Goal: Information Seeking & Learning: Check status

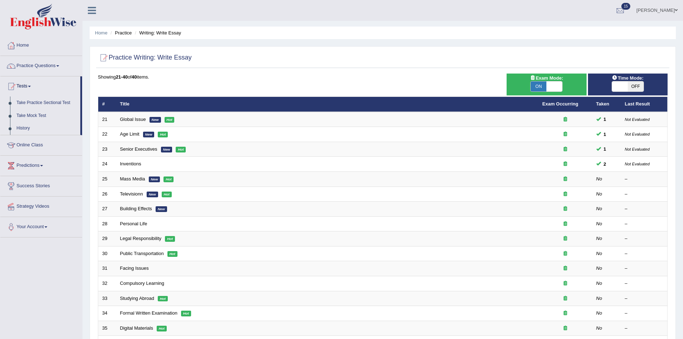
click at [38, 116] on link "Take Mock Test" at bounding box center [46, 115] width 67 height 13
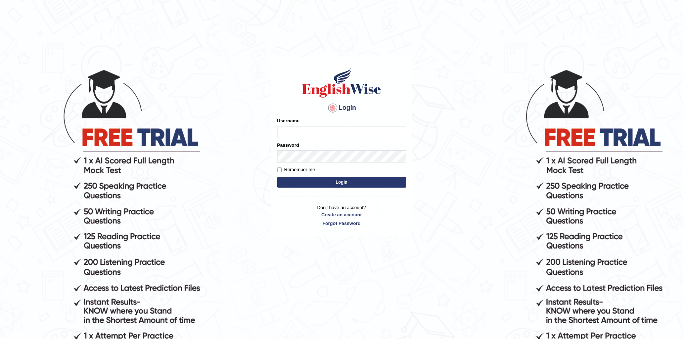
click at [299, 132] on input "Username" at bounding box center [341, 132] width 129 height 12
type input "VirajB"
click at [281, 170] on input "Remember me" at bounding box center [279, 169] width 5 height 5
checkbox input "true"
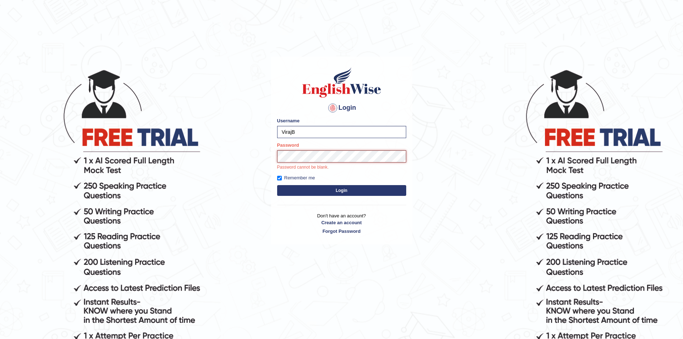
click at [277, 185] on button "Login" at bounding box center [341, 190] width 129 height 11
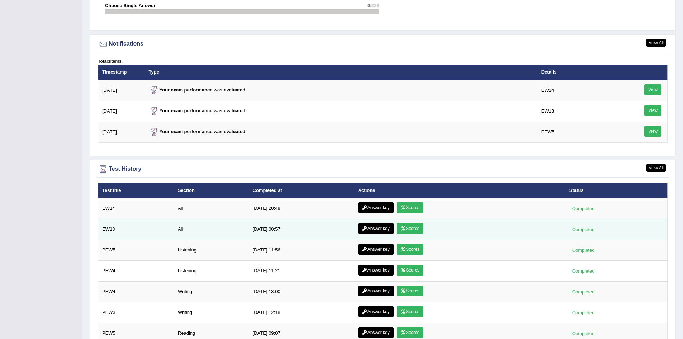
scroll to position [896, 0]
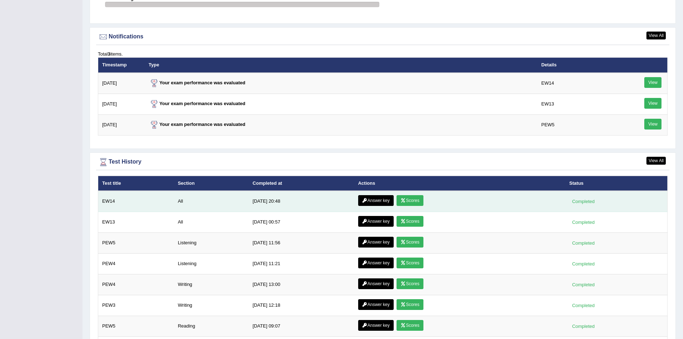
click at [409, 199] on link "Scores" at bounding box center [409, 200] width 27 height 11
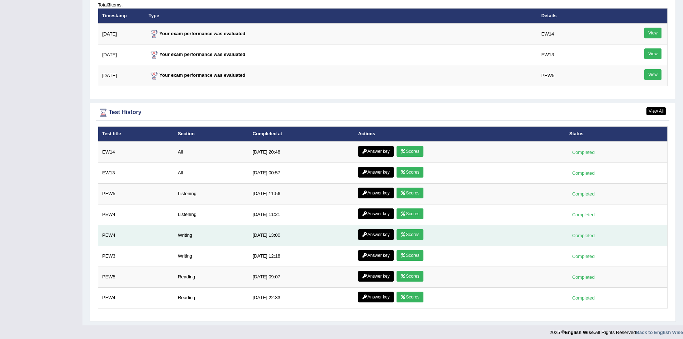
scroll to position [904, 0]
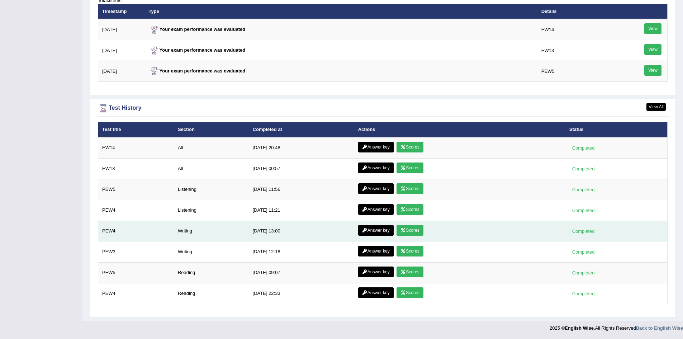
click at [411, 230] on link "Scores" at bounding box center [409, 230] width 27 height 11
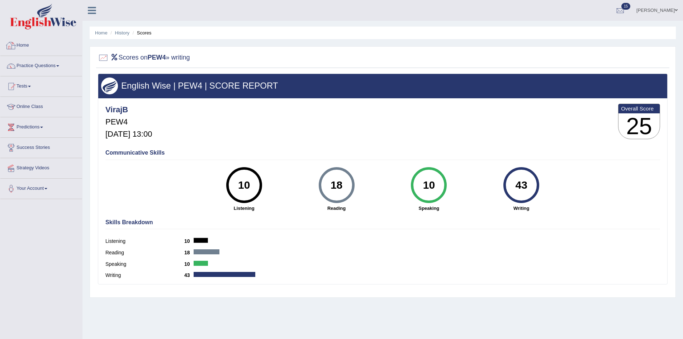
click at [13, 48] on div at bounding box center [11, 45] width 11 height 11
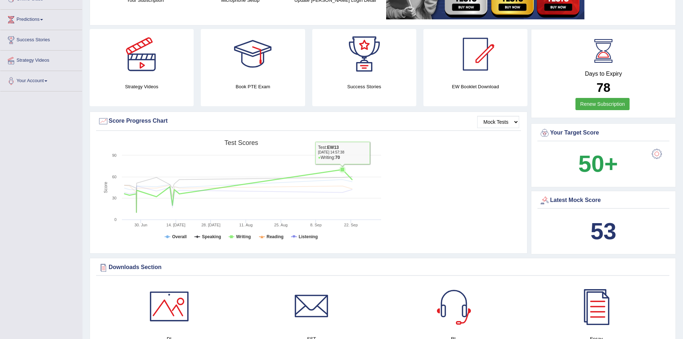
click at [342, 170] on icon at bounding box center [342, 169] width 4 height 4
click at [342, 161] on rect at bounding box center [241, 191] width 287 height 111
click at [337, 152] on rect at bounding box center [241, 191] width 287 height 111
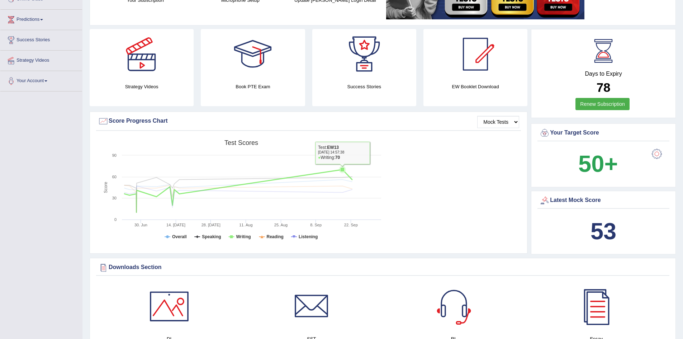
click at [341, 168] on icon at bounding box center [342, 169] width 4 height 4
click at [342, 169] on icon at bounding box center [342, 169] width 4 height 4
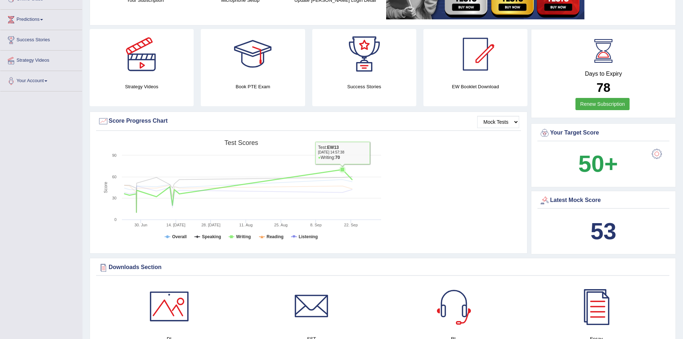
click at [342, 169] on icon at bounding box center [342, 169] width 4 height 4
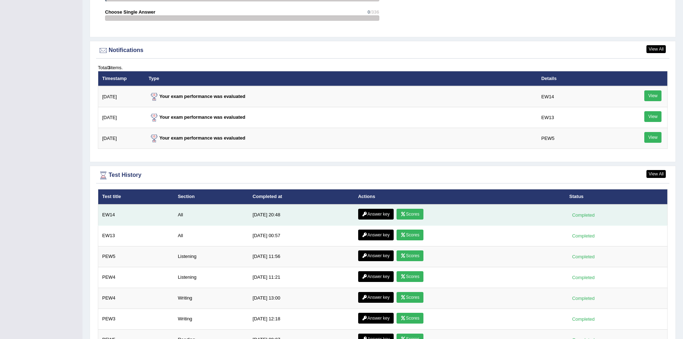
scroll to position [860, 0]
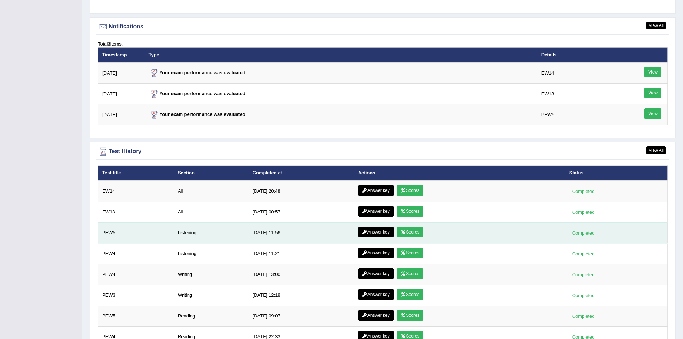
click at [410, 233] on link "Scores" at bounding box center [409, 232] width 27 height 11
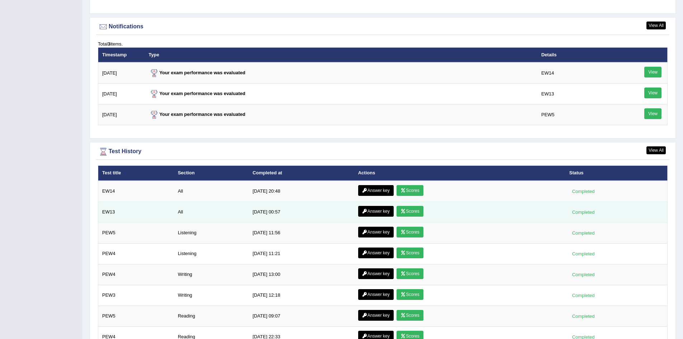
click at [405, 209] on link "Scores" at bounding box center [409, 211] width 27 height 11
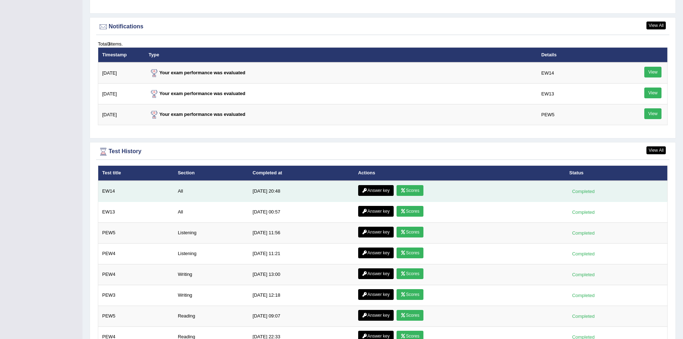
scroll to position [860, 0]
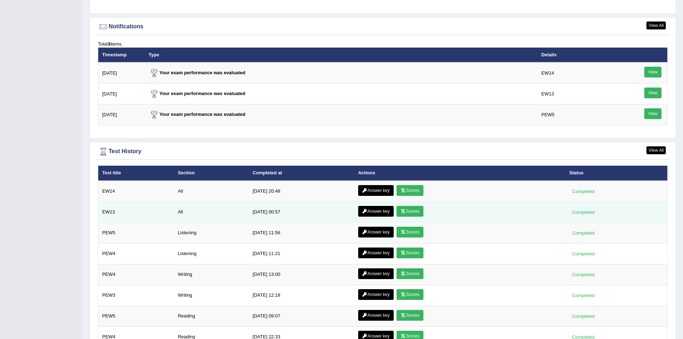
click at [377, 211] on link "Answer key" at bounding box center [375, 211] width 35 height 11
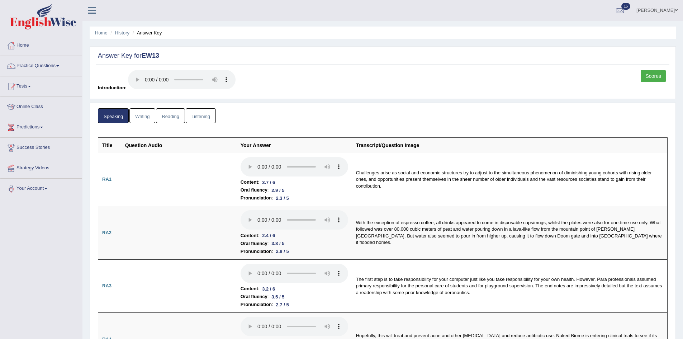
click at [144, 116] on link "Writing" at bounding box center [142, 115] width 26 height 15
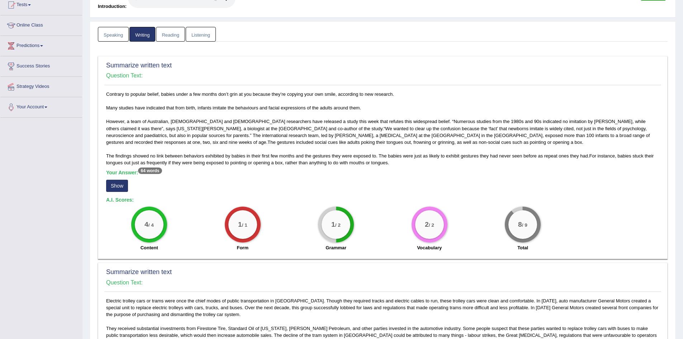
scroll to position [75, 0]
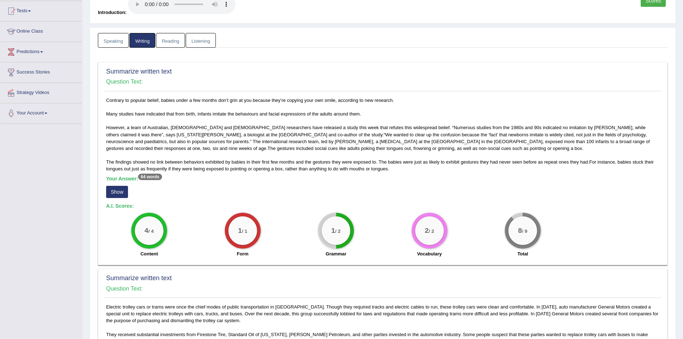
click at [194, 42] on link "Listening" at bounding box center [201, 40] width 30 height 15
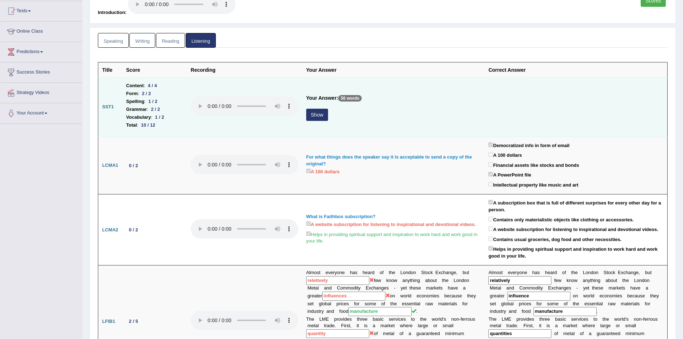
click at [319, 115] on button "Show" at bounding box center [317, 115] width 22 height 12
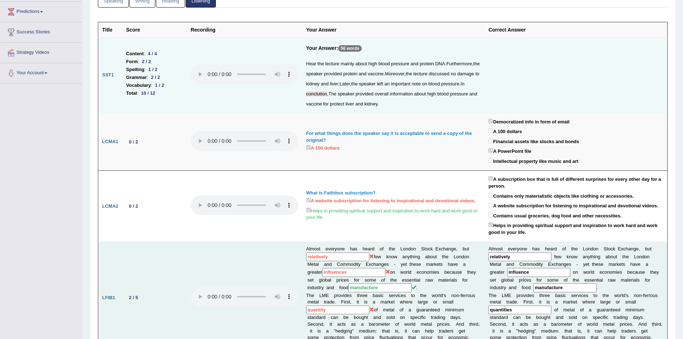
scroll to position [0, 0]
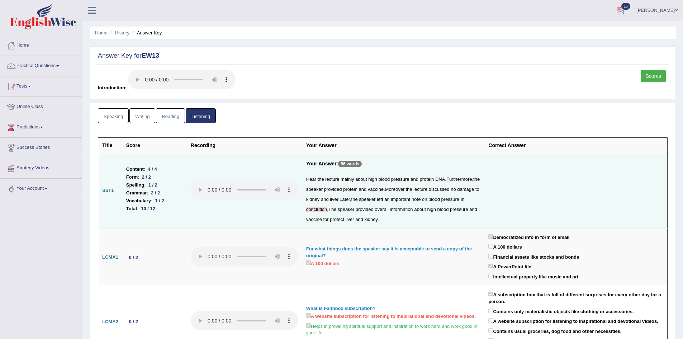
click at [651, 79] on link "Scores" at bounding box center [653, 76] width 25 height 12
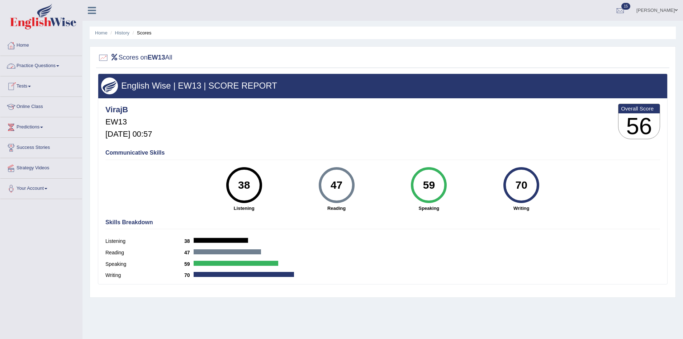
click at [20, 45] on link "Home" at bounding box center [41, 44] width 82 height 18
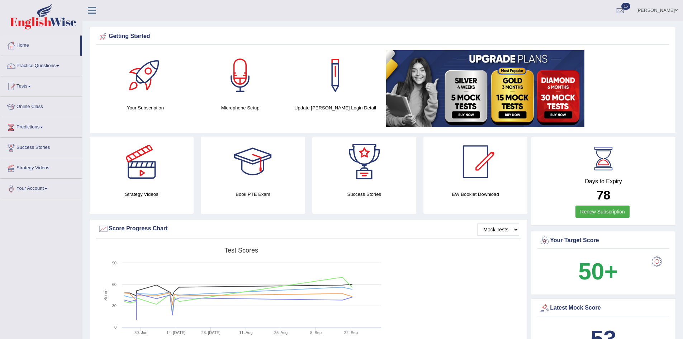
click at [21, 85] on link "Tests" at bounding box center [41, 85] width 82 height 18
click at [35, 104] on link "Take Practice Sectional Test" at bounding box center [46, 102] width 67 height 13
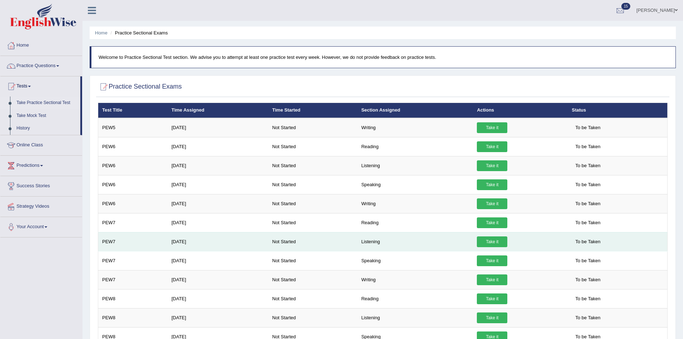
click at [500, 243] on link "Take it" at bounding box center [492, 241] width 30 height 11
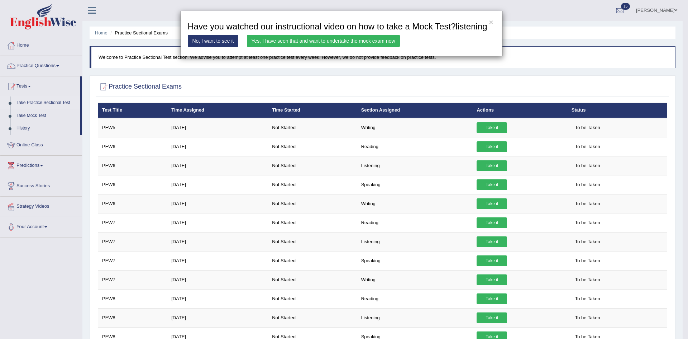
click at [309, 42] on link "Yes, I have seen that and want to undertake the mock exam now" at bounding box center [323, 41] width 153 height 12
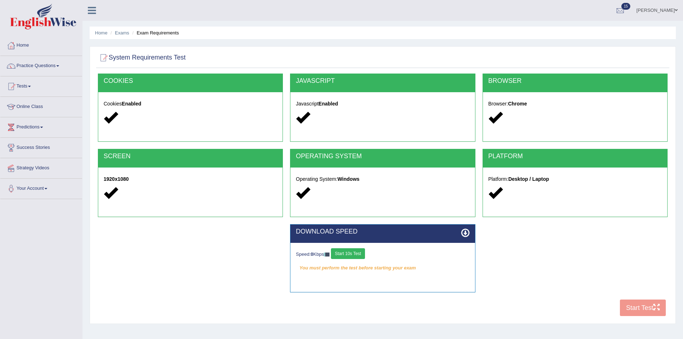
click at [355, 247] on div "Speed: 0 Kbps Start 10s Test You must perform the test before starting your exa…" at bounding box center [382, 261] width 184 height 36
click at [358, 256] on button "Start 10s Test" at bounding box center [348, 253] width 34 height 11
click at [358, 256] on button "Start 10s Test" at bounding box center [356, 253] width 34 height 11
click at [645, 308] on button "Start Test" at bounding box center [643, 307] width 46 height 16
